Goal: Information Seeking & Learning: Learn about a topic

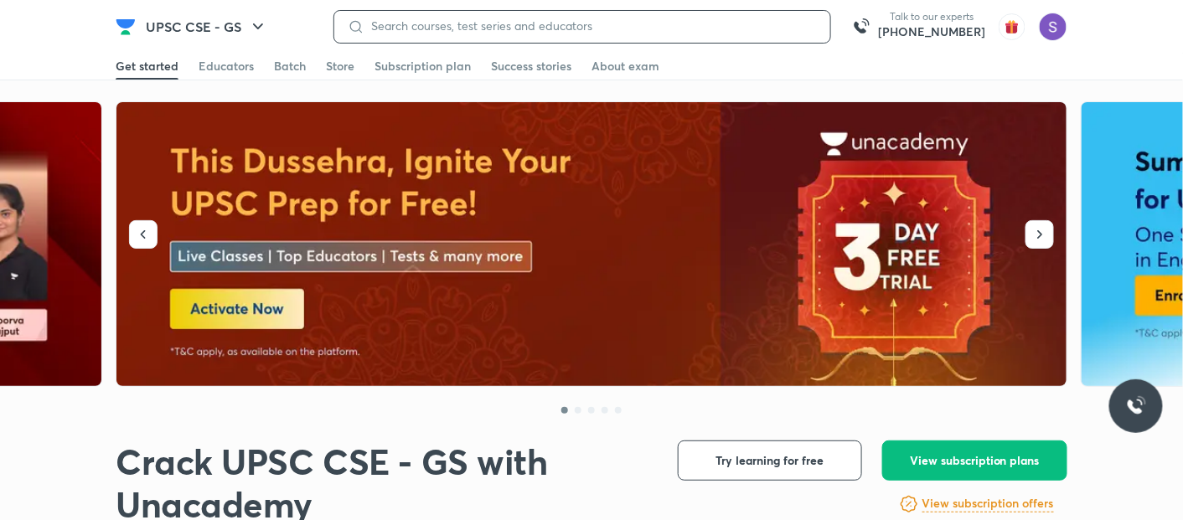
click at [515, 27] on input at bounding box center [591, 25] width 453 height 13
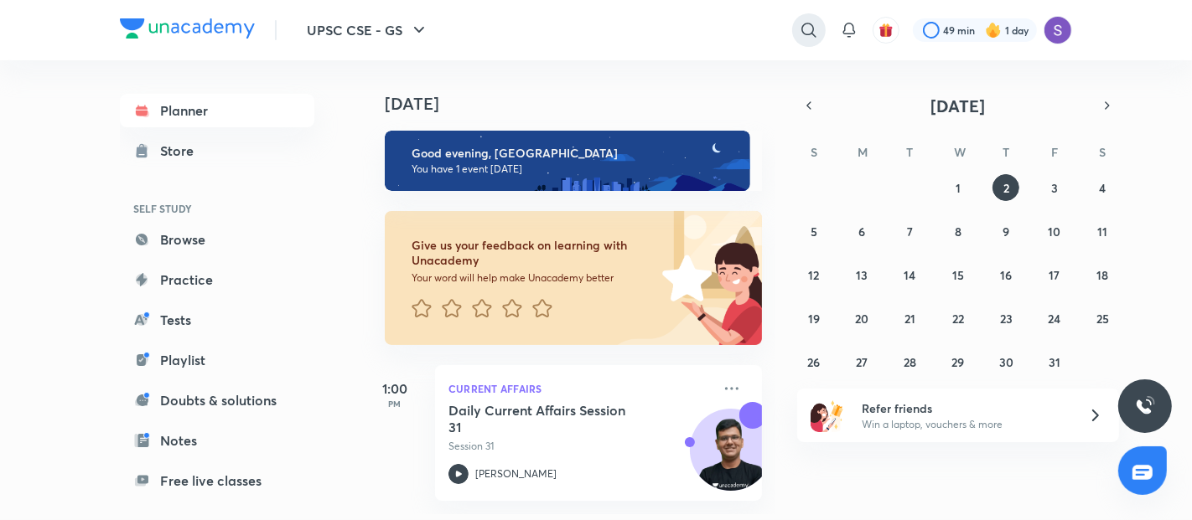
click at [817, 26] on icon at bounding box center [809, 30] width 20 height 20
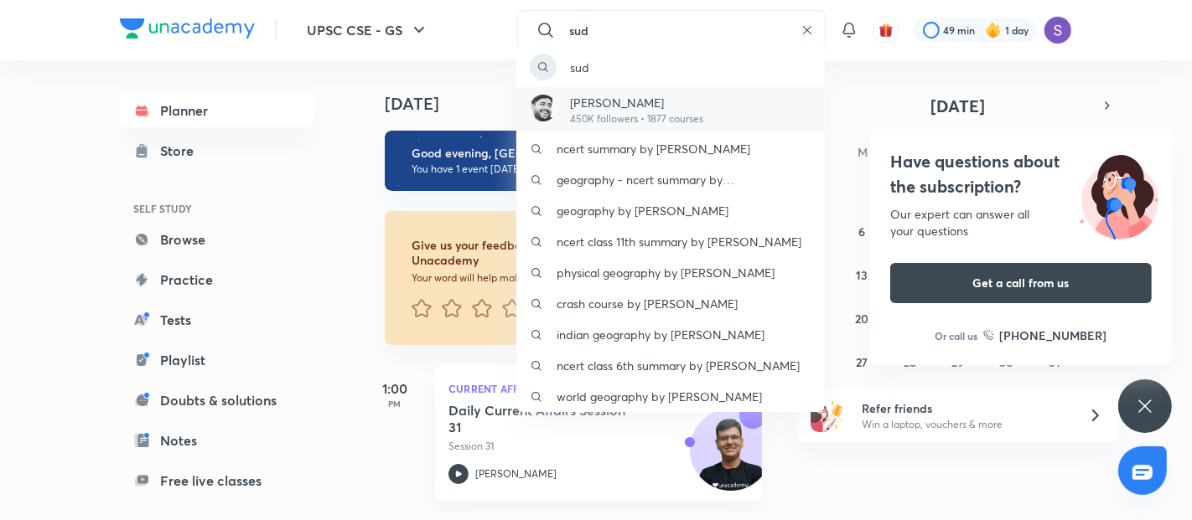
type input "sud"
click at [738, 90] on div "Sudarshan Gurjar 450K followers • 1877 courses" at bounding box center [670, 110] width 308 height 46
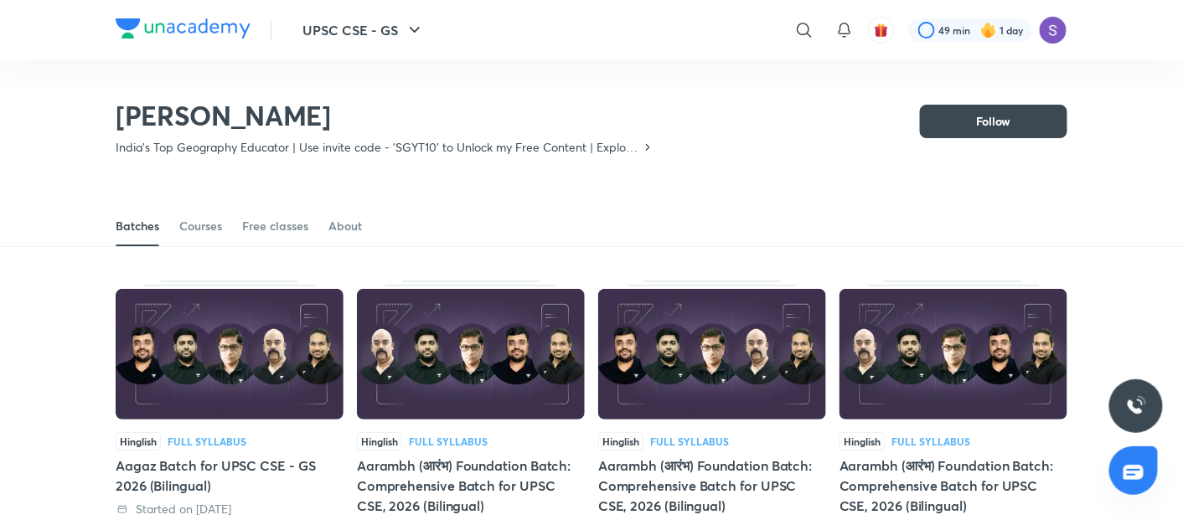
scroll to position [73, 0]
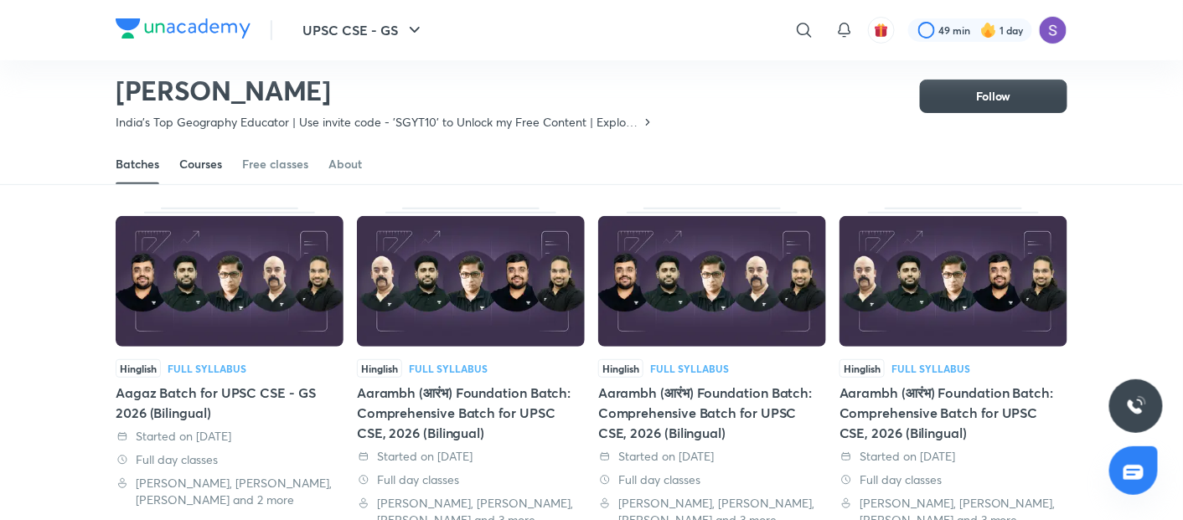
click at [198, 176] on link "Courses" at bounding box center [200, 164] width 43 height 40
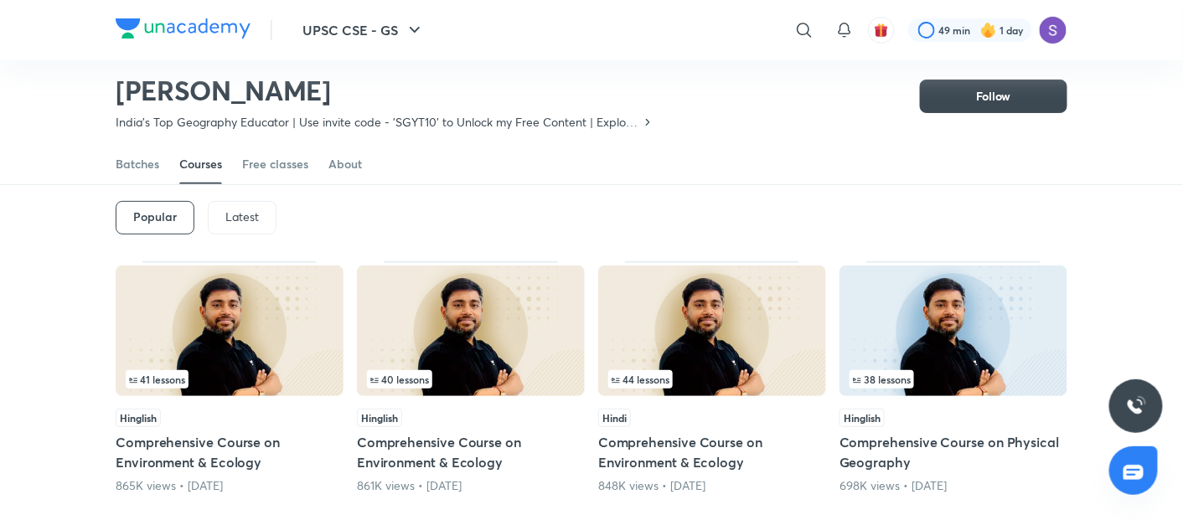
click at [220, 215] on div "Latest" at bounding box center [242, 218] width 69 height 34
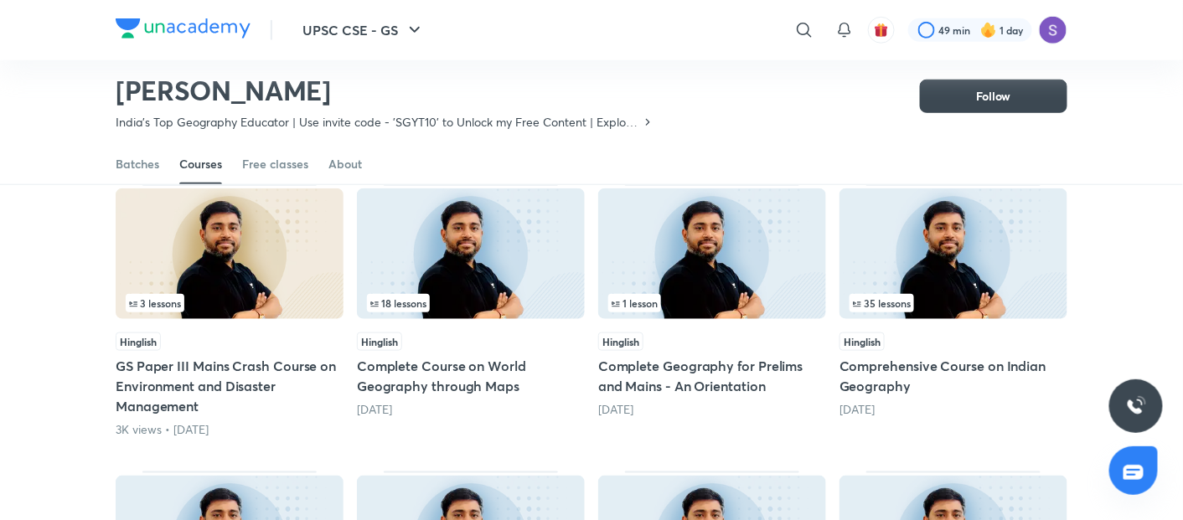
scroll to position [445, 0]
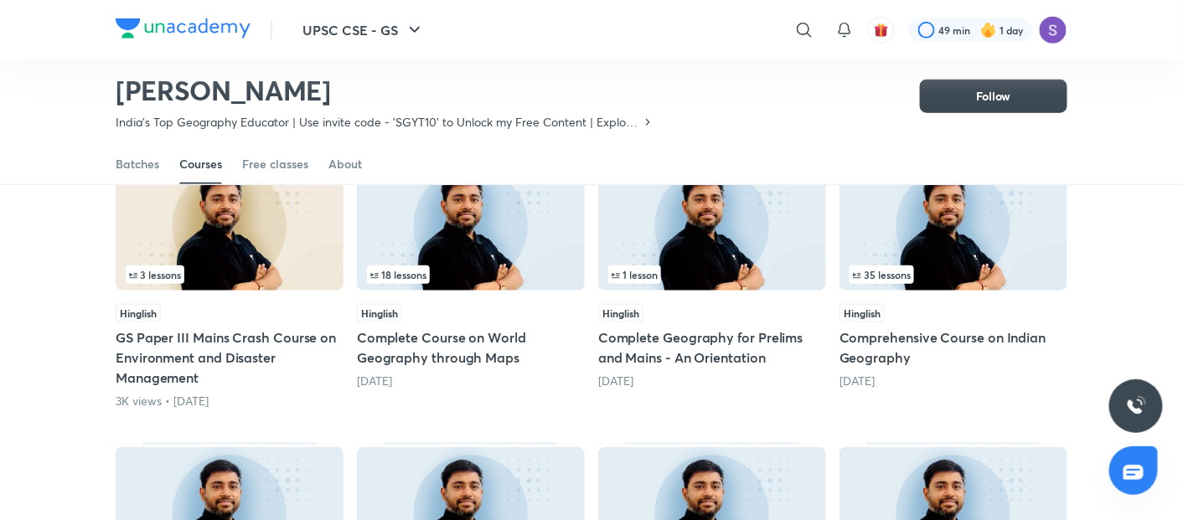
click at [445, 256] on img at bounding box center [471, 225] width 228 height 131
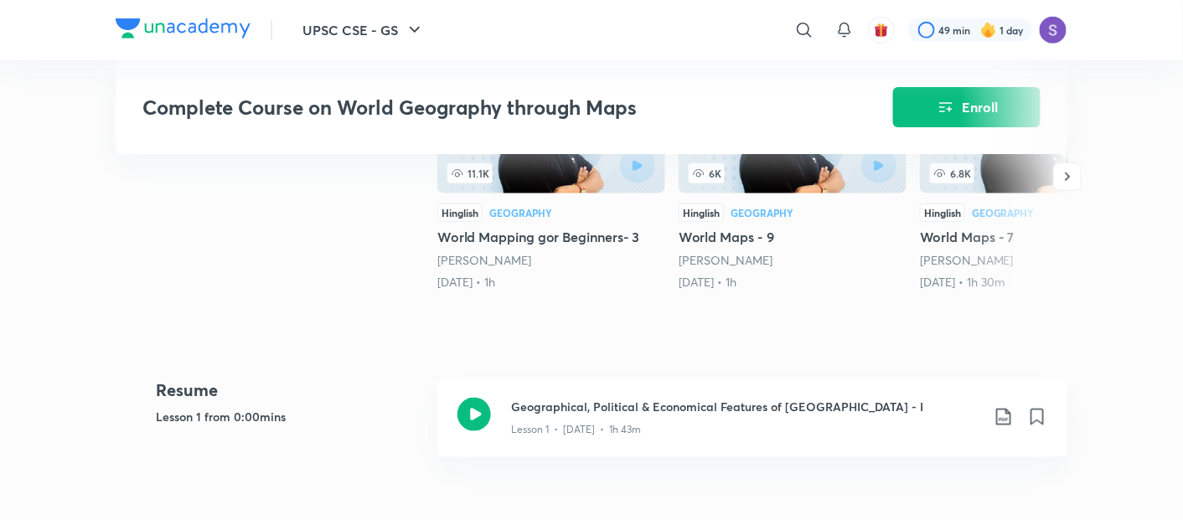
scroll to position [484, 0]
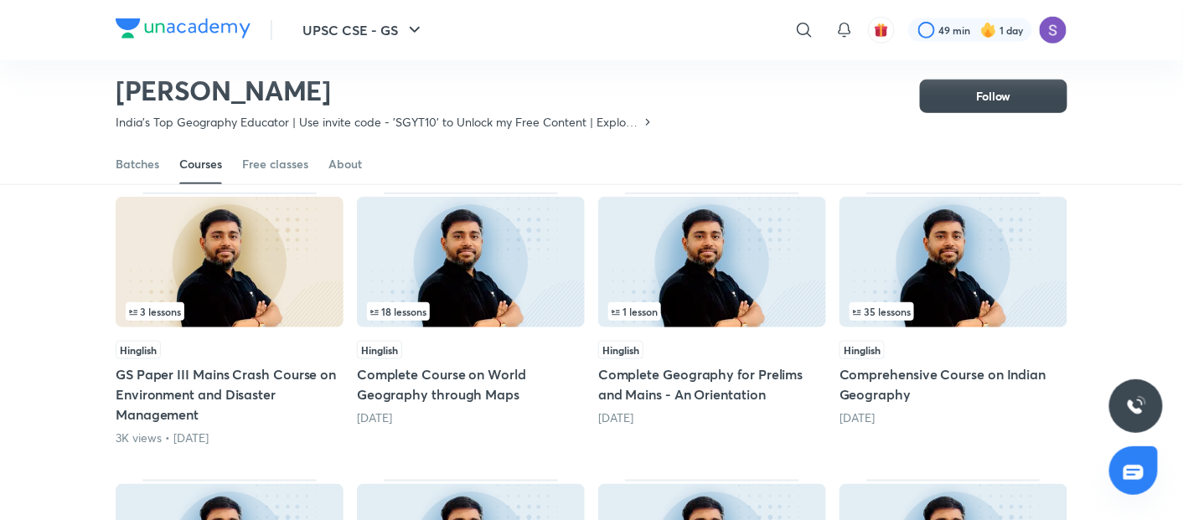
scroll to position [370, 0]
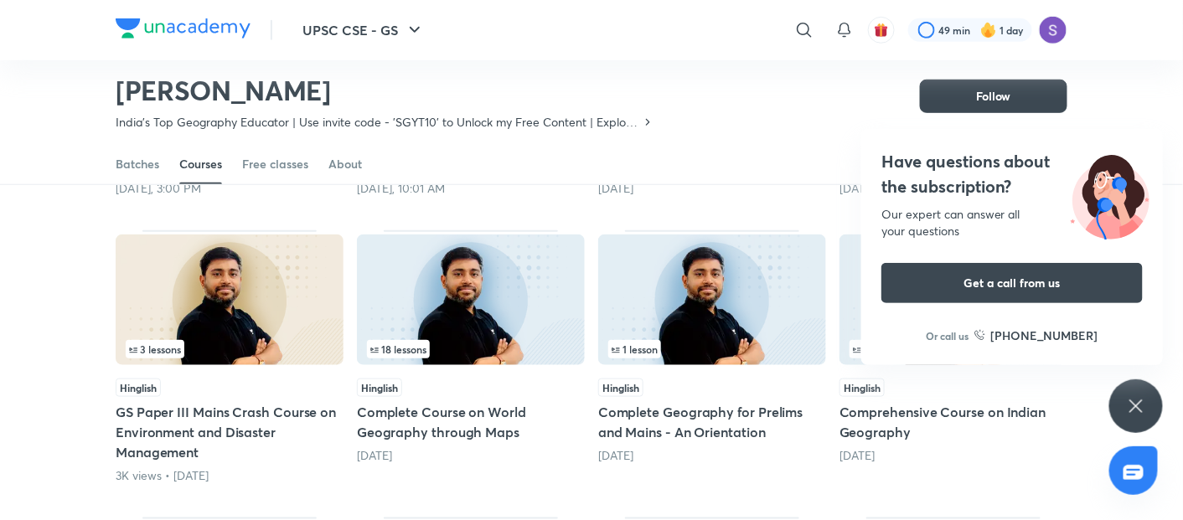
click at [408, 269] on img at bounding box center [471, 300] width 228 height 131
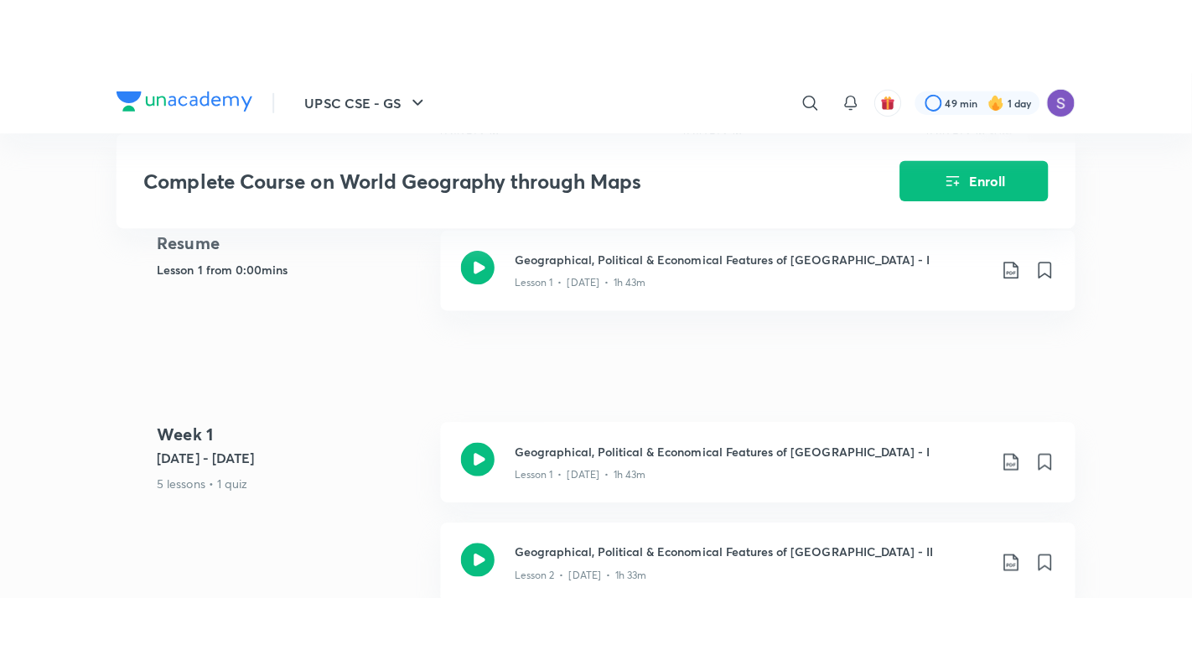
scroll to position [744, 0]
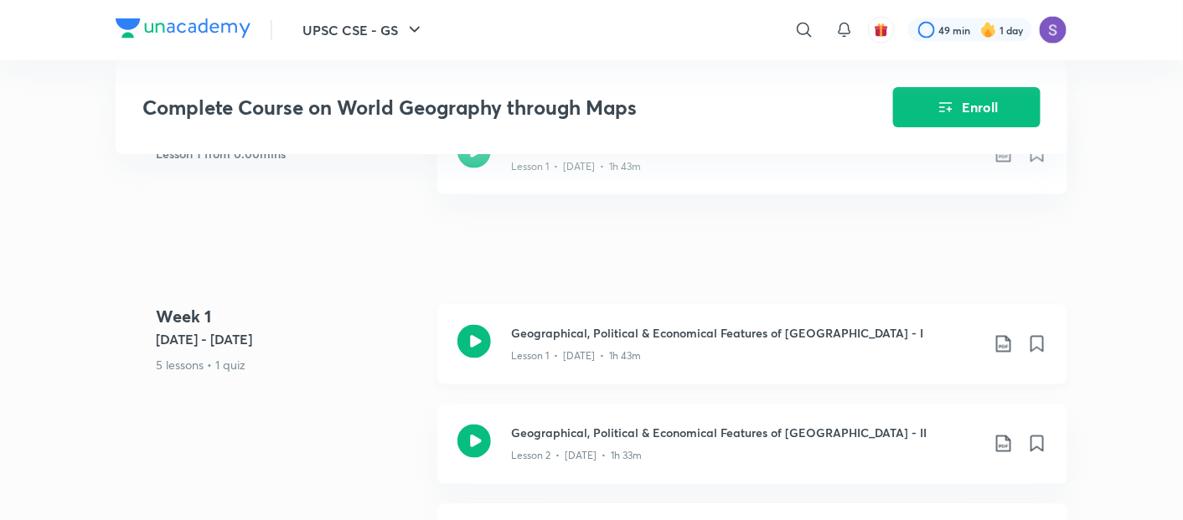
click at [472, 331] on icon at bounding box center [475, 342] width 34 height 34
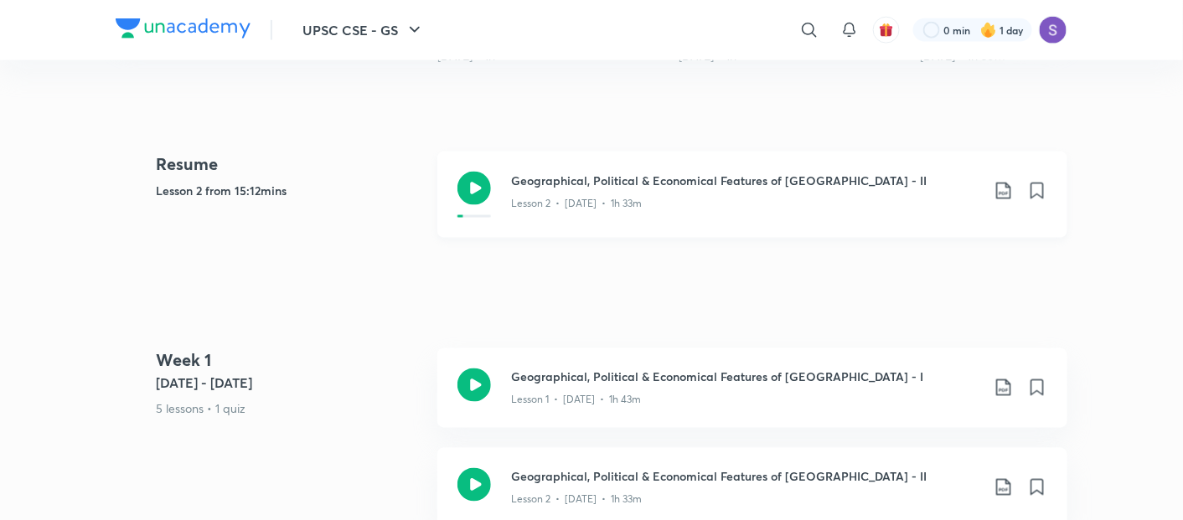
click at [484, 187] on icon at bounding box center [475, 189] width 34 height 34
click at [438, 152] on link "Geographical, Political & Economical Features of South America - II Lesson 2 • …" at bounding box center [753, 205] width 630 height 106
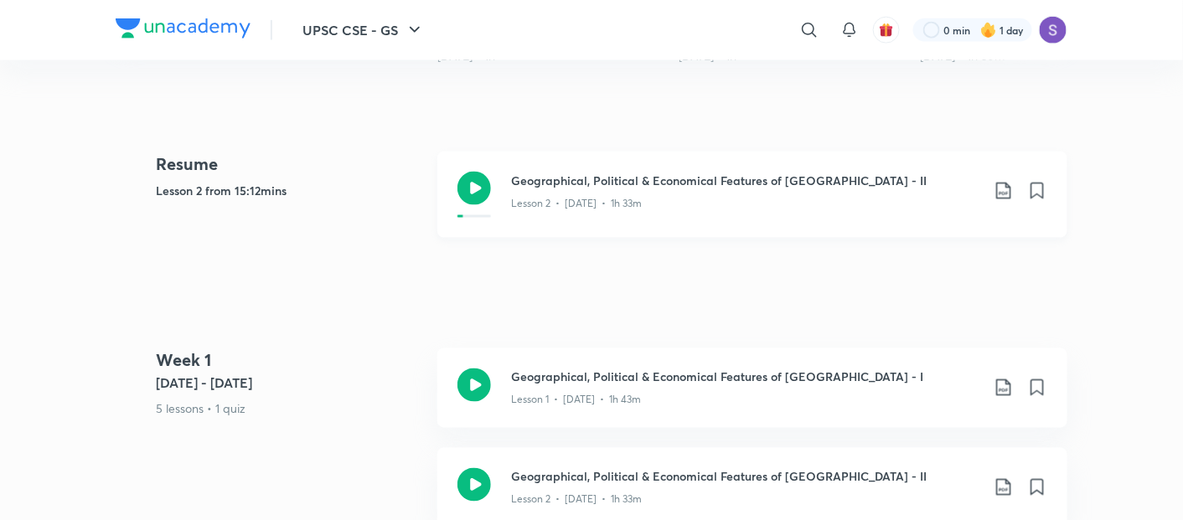
click at [438, 152] on link "Geographical, Political & Economical Features of South America - II Lesson 2 • …" at bounding box center [753, 205] width 630 height 106
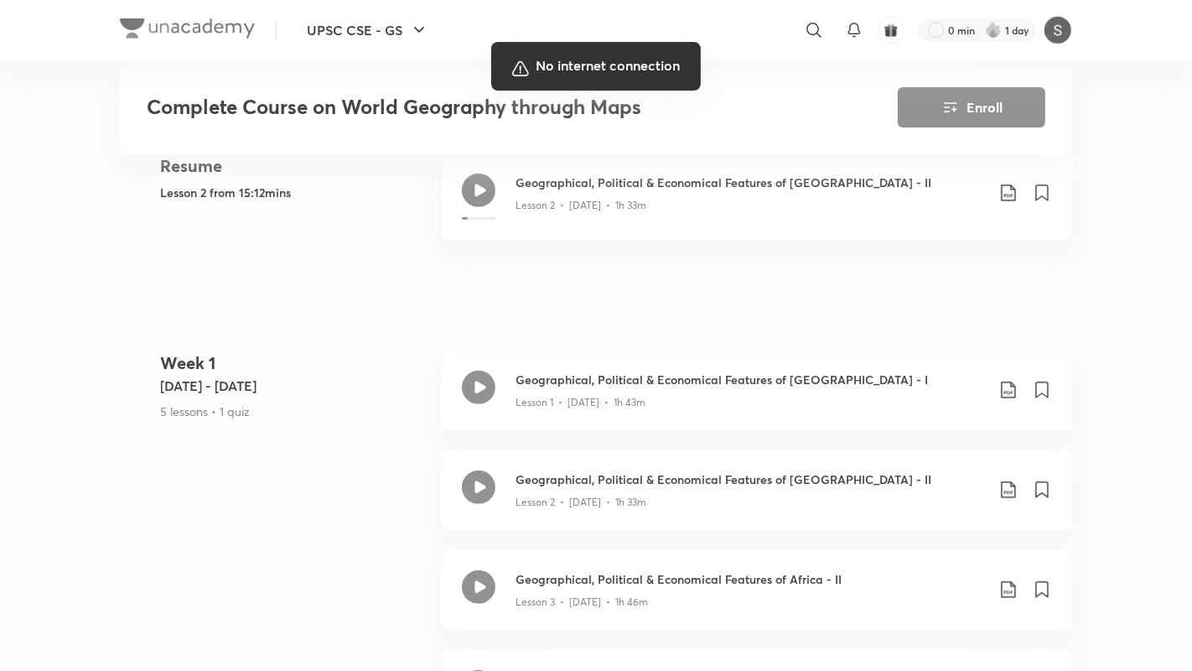
scroll to position [707, 0]
